Goal: Information Seeking & Learning: Learn about a topic

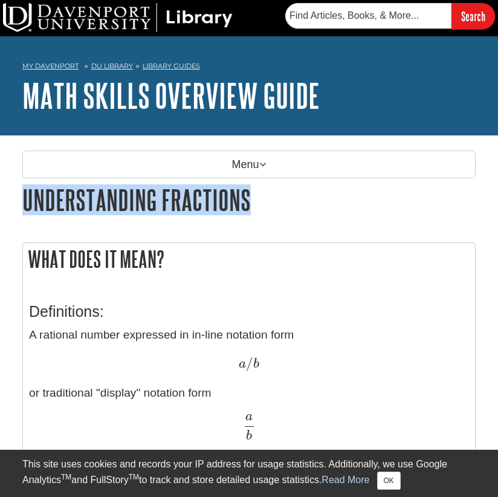
drag, startPoint x: 23, startPoint y: 203, endPoint x: 272, endPoint y: 201, distance: 248.6
click at [272, 201] on h1 "Understanding Fractions" at bounding box center [249, 199] width 454 height 31
copy h1 "Understanding Fractions"
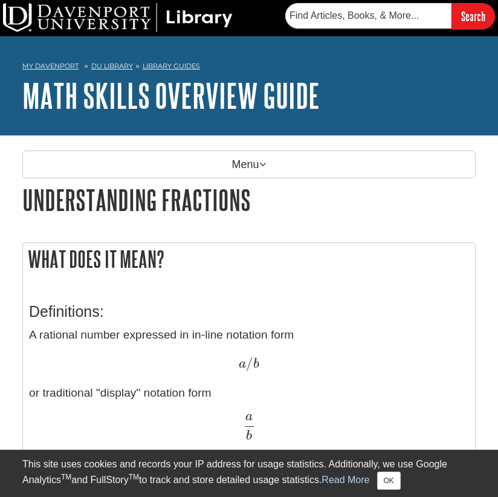
click at [272, 267] on h2 "What does it mean?" at bounding box center [249, 259] width 452 height 32
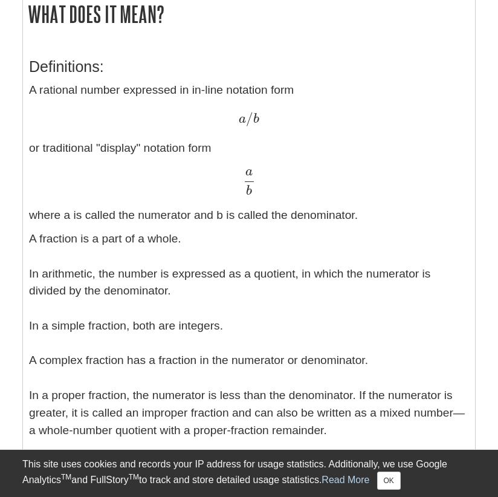
scroll to position [484, 0]
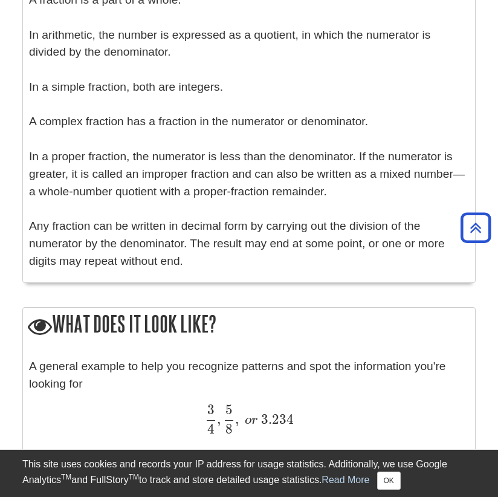
drag, startPoint x: 31, startPoint y: 261, endPoint x: 270, endPoint y: 274, distance: 239.8
click at [270, 274] on div "What does it mean? Definitions: A rational number expressed in in-line notation…" at bounding box center [249, 21] width 454 height 524
copy div "What does it mean? Definitions: A rational number expressed in in-line notation…"
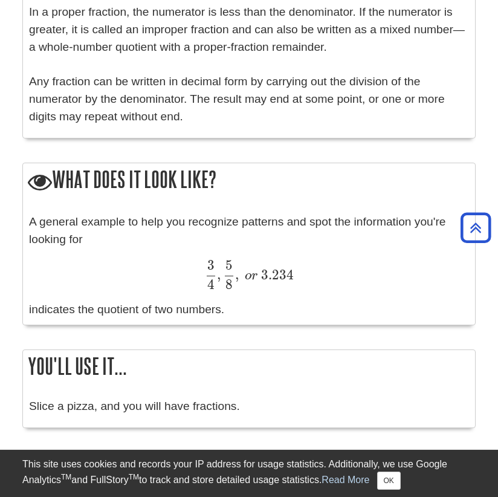
scroll to position [786, 0]
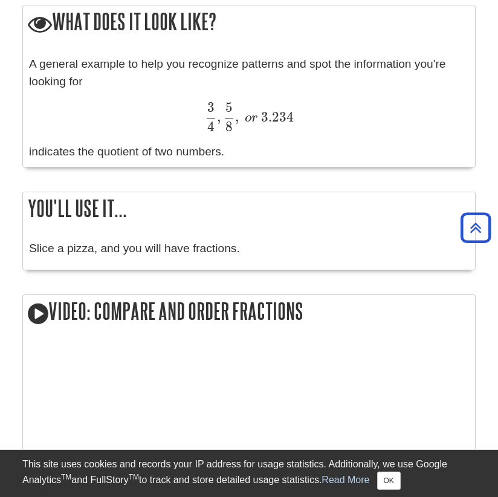
drag, startPoint x: 31, startPoint y: 65, endPoint x: 350, endPoint y: 140, distance: 326.9
click at [350, 140] on div "A general example to help you recognize patterns and spot the information you'r…" at bounding box center [249, 108] width 440 height 105
copy div "A general example to help you recognize patterns and spot the information you'r…"
click at [412, 317] on h2 "Video: Compare and Order Fractions" at bounding box center [249, 312] width 452 height 34
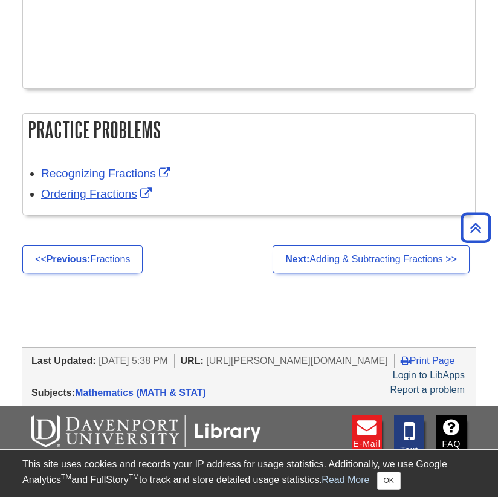
scroll to position [2491, 0]
